Goal: Use online tool/utility: Utilize a website feature to perform a specific function

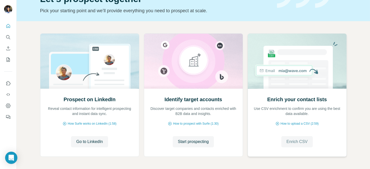
click at [288, 139] on span "Enrich CSV" at bounding box center [296, 142] width 21 height 6
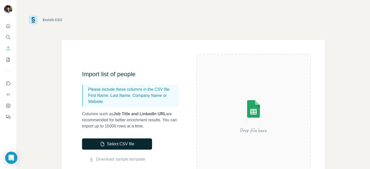
click at [119, 143] on button "Select CSV file" at bounding box center [117, 144] width 70 height 11
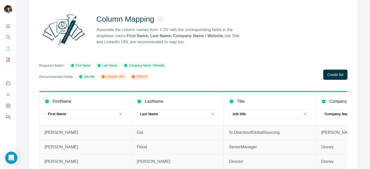
scroll to position [52, 0]
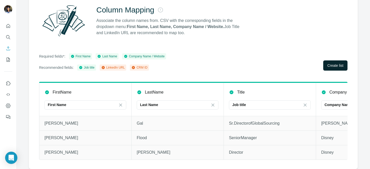
click at [323, 61] on button "Create list" at bounding box center [335, 66] width 24 height 10
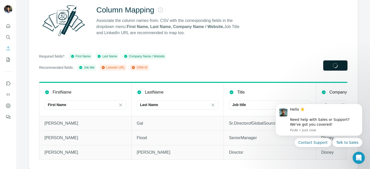
scroll to position [0, 0]
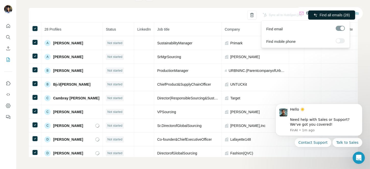
click at [333, 13] on span "Find all emails (28)" at bounding box center [335, 15] width 30 height 5
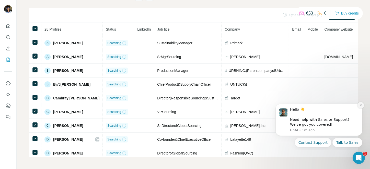
click at [359, 105] on icon "Dismiss notification" at bounding box center [360, 105] width 3 height 3
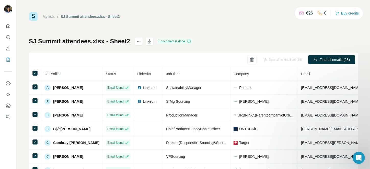
click at [242, 41] on div "SJ Summit attendees.xlsx - Sheet2 Enrichment is done Sync all to HubSpot (28) F…" at bounding box center [193, 119] width 329 height 165
click at [150, 41] on icon "button" at bounding box center [149, 41] width 3 height 4
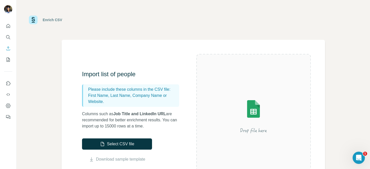
drag, startPoint x: 316, startPoint y: 168, endPoint x: 229, endPoint y: 11, distance: 179.8
click at [229, 11] on div "Enrich CSV" at bounding box center [193, 20] width 353 height 40
click at [127, 143] on button "Select CSV file" at bounding box center [117, 144] width 70 height 11
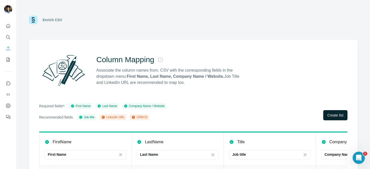
click at [332, 113] on span "Create list" at bounding box center [335, 115] width 16 height 5
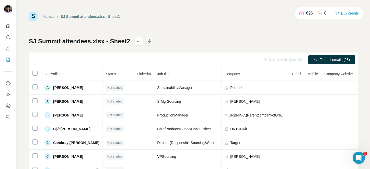
click at [152, 42] on icon "button" at bounding box center [149, 41] width 5 height 5
